Goal: Task Accomplishment & Management: Manage account settings

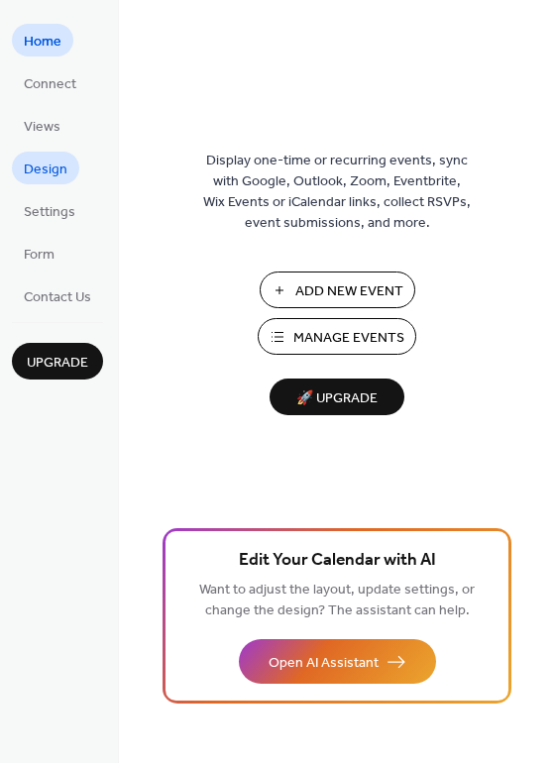
click at [52, 170] on span "Design" at bounding box center [46, 170] width 44 height 21
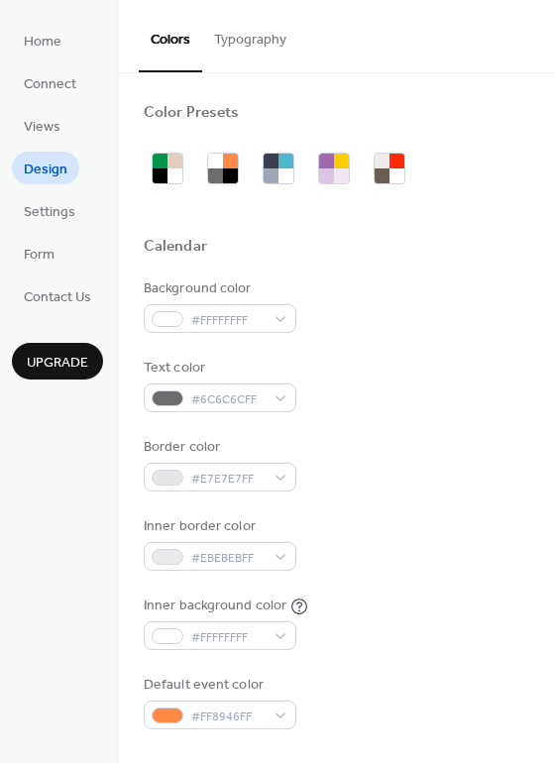
click at [244, 40] on button "Typography" at bounding box center [250, 35] width 96 height 70
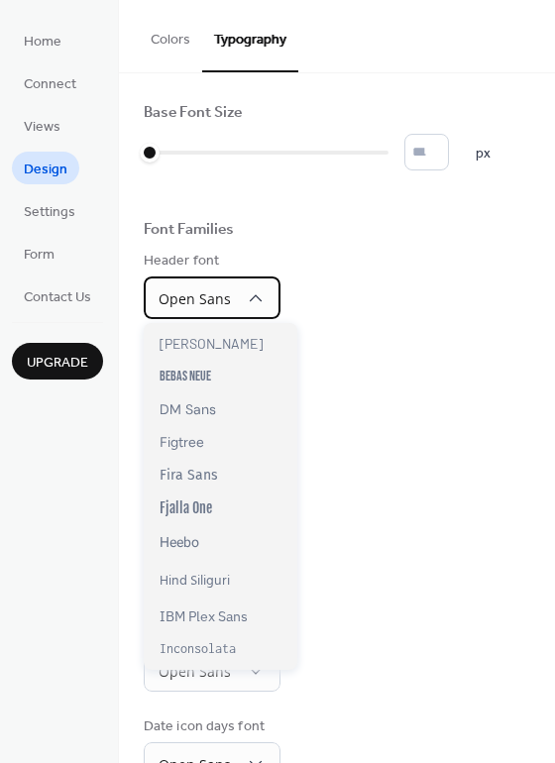
scroll to position [252, 0]
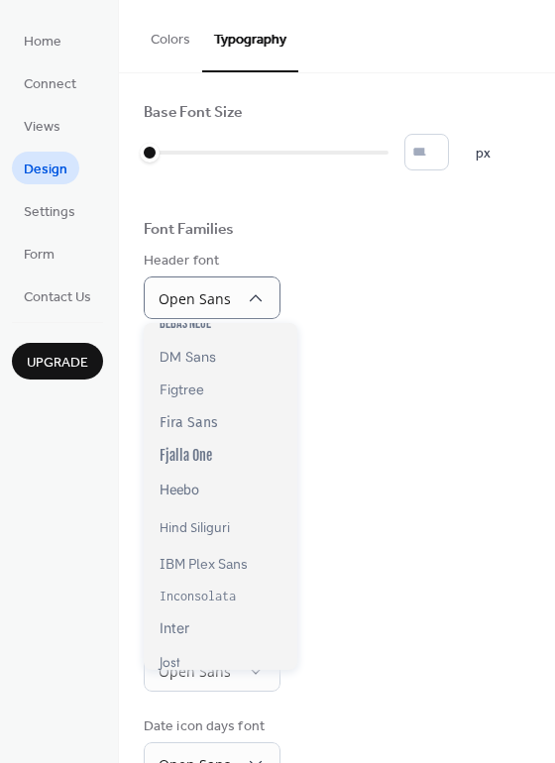
click at [396, 441] on div "Day numbers font Open Sans" at bounding box center [337, 471] width 387 height 68
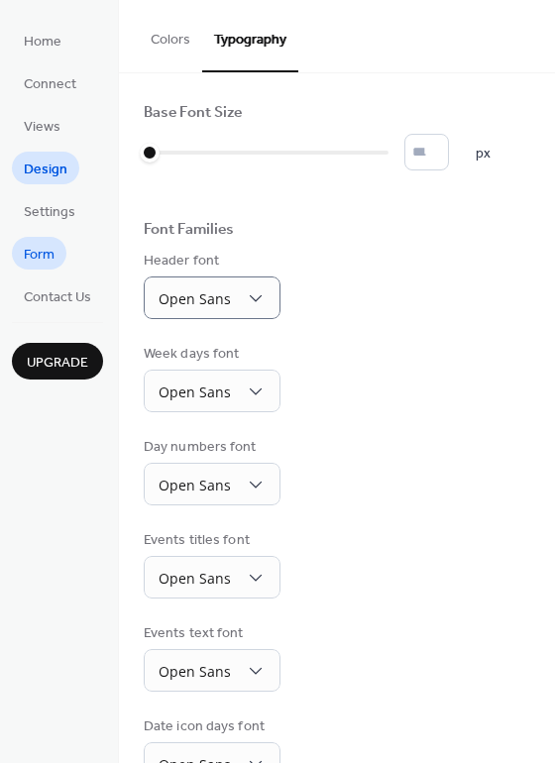
click at [45, 255] on span "Form" at bounding box center [39, 255] width 31 height 21
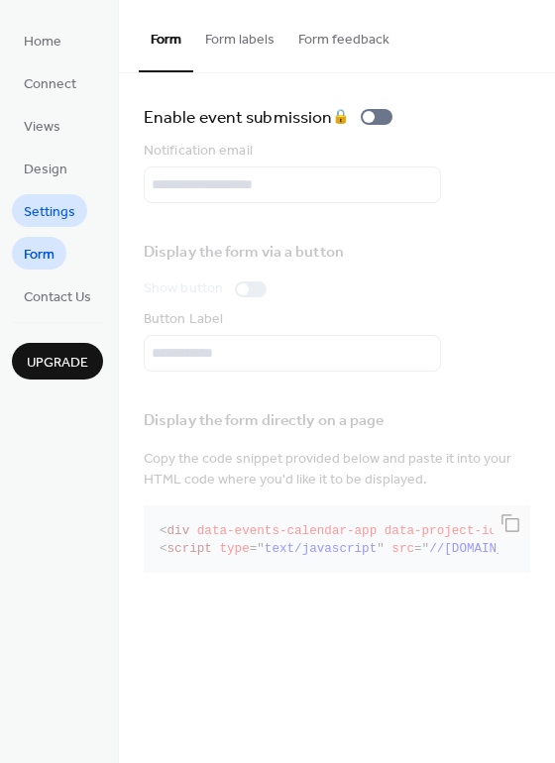
click at [47, 215] on span "Settings" at bounding box center [50, 212] width 52 height 21
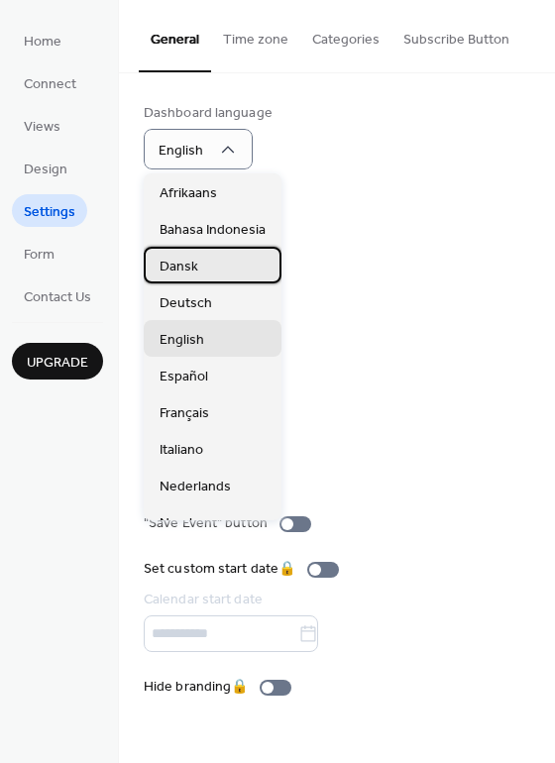
click at [202, 263] on div "Dansk" at bounding box center [213, 265] width 138 height 37
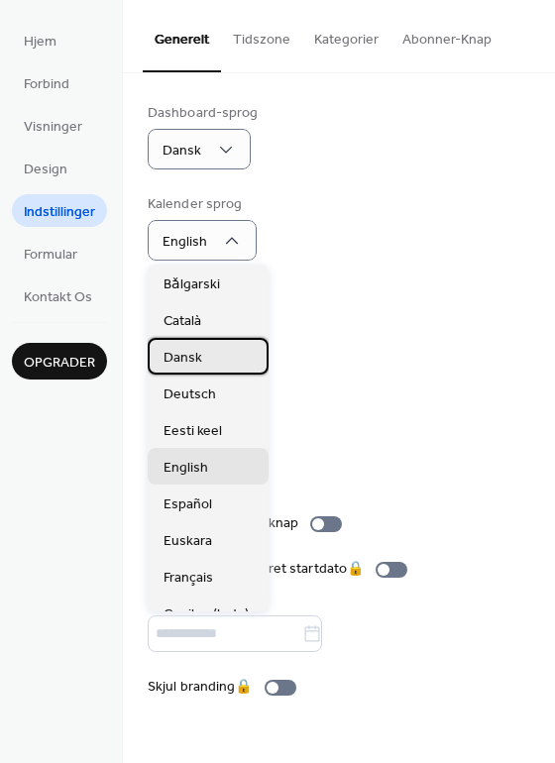
click at [215, 352] on div "Dansk" at bounding box center [208, 356] width 121 height 37
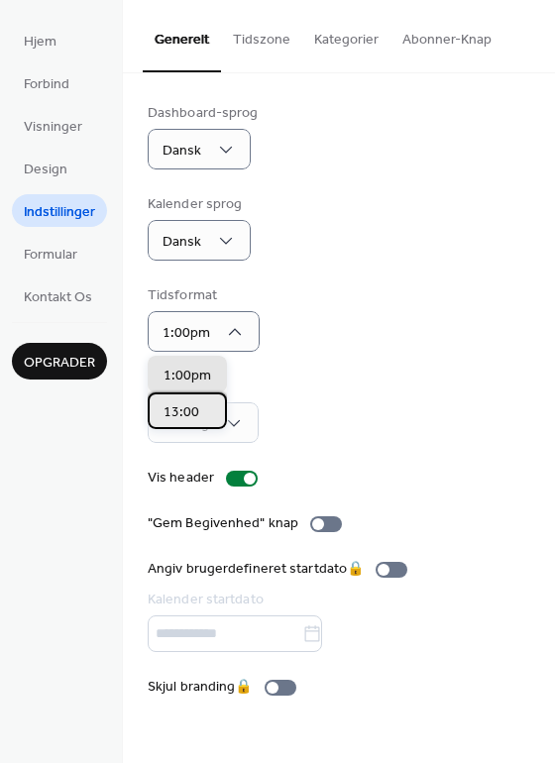
click at [208, 404] on div "13:00" at bounding box center [187, 411] width 79 height 37
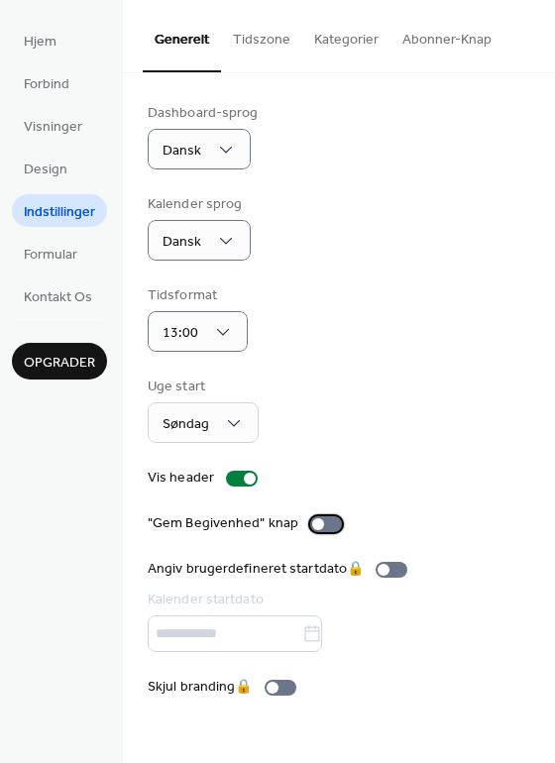
click at [329, 526] on div at bounding box center [326, 524] width 32 height 16
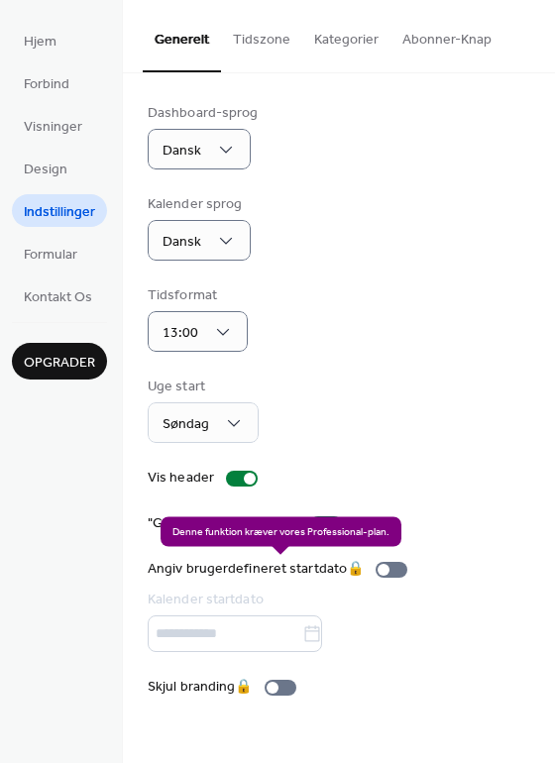
click at [391, 570] on div "Angiv brugerdefineret startdato 🔒 Kalender startdato" at bounding box center [282, 605] width 268 height 93
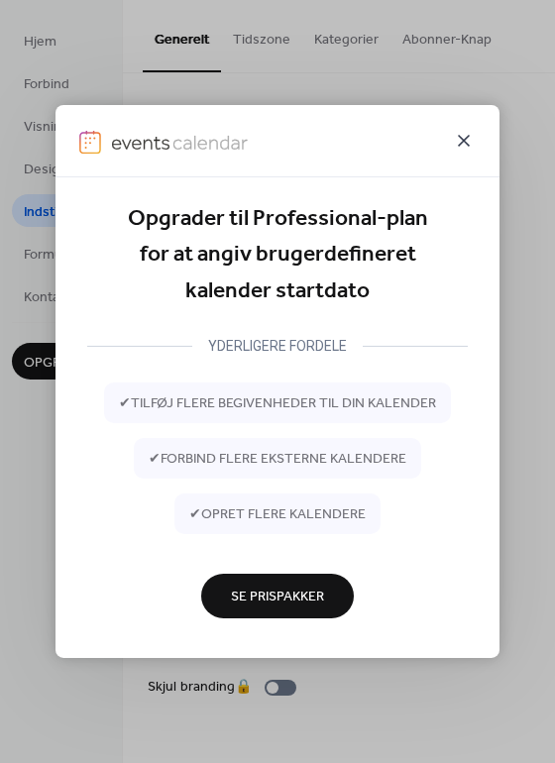
click at [469, 141] on icon at bounding box center [464, 141] width 24 height 24
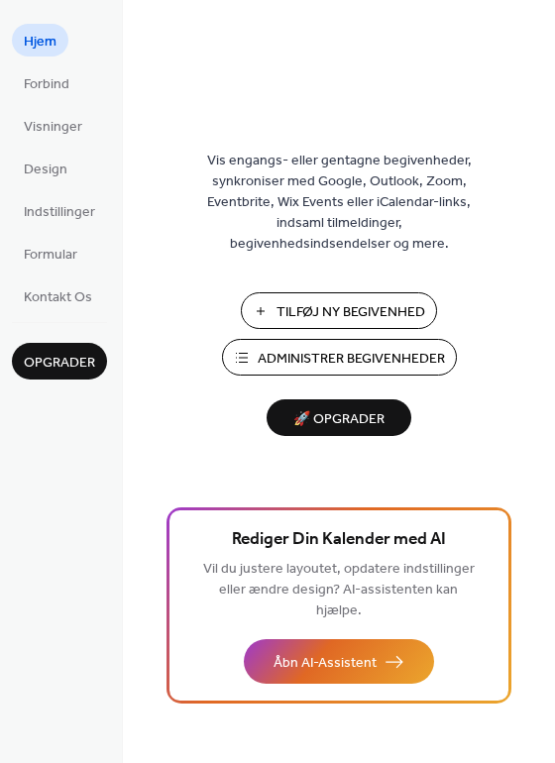
click at [383, 358] on span "Administrer Begivenheder" at bounding box center [351, 359] width 187 height 21
click at [63, 118] on span "Visninger" at bounding box center [53, 127] width 58 height 21
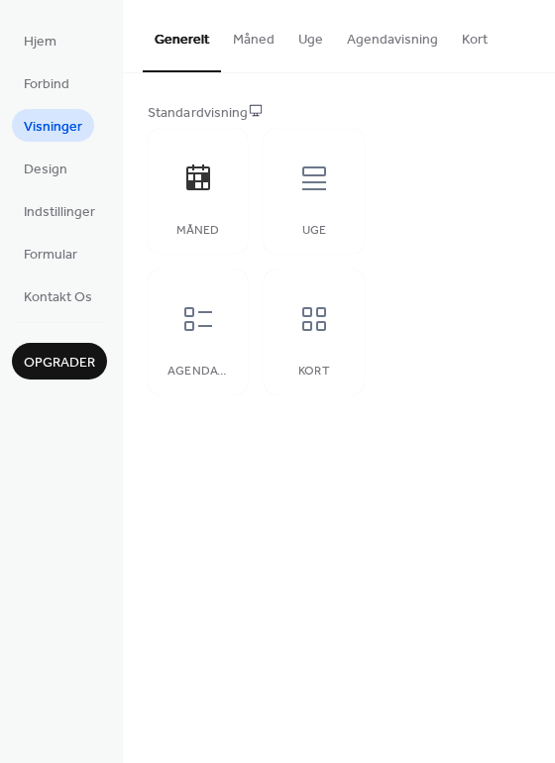
click at [313, 40] on button "Uge" at bounding box center [310, 35] width 49 height 70
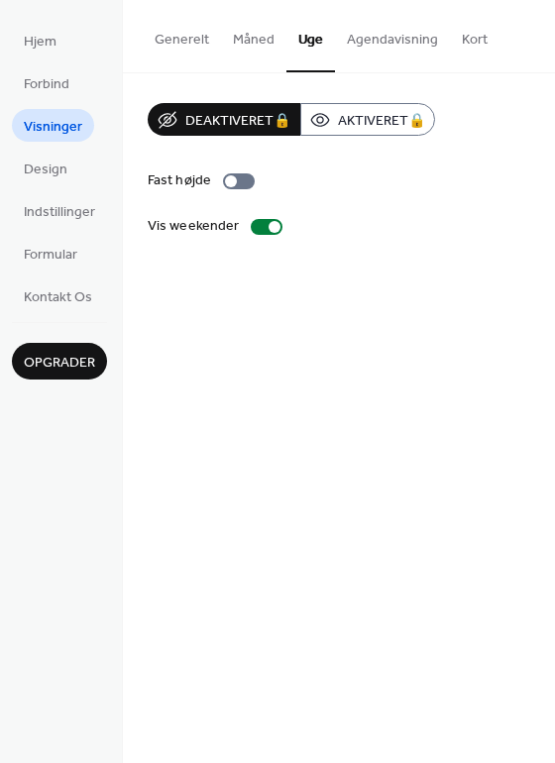
click at [259, 39] on button "Måned" at bounding box center [253, 35] width 65 height 70
